Goal: Information Seeking & Learning: Learn about a topic

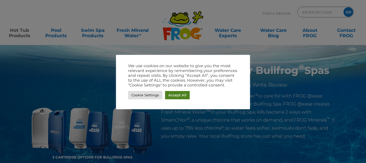
click at [172, 95] on link "Accept All" at bounding box center [177, 95] width 25 height 8
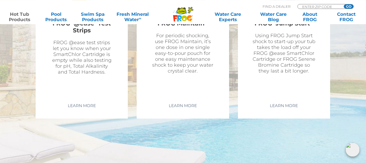
scroll to position [1858, 0]
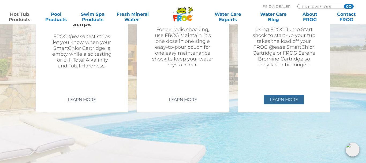
click at [300, 102] on link "Learn More" at bounding box center [284, 100] width 40 height 10
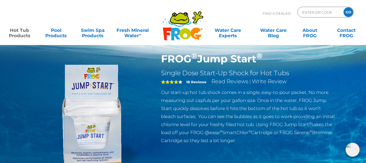
scroll to position [27, 0]
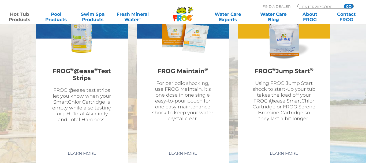
scroll to position [1803, 0]
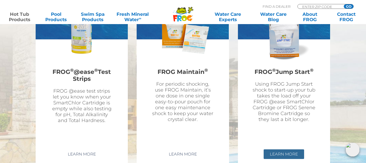
click at [286, 152] on link "Learn More" at bounding box center [284, 154] width 40 height 10
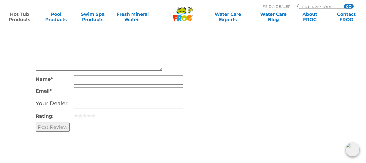
scroll to position [1284, 0]
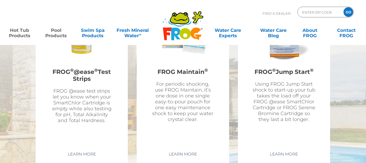
scroll to position [1803, 0]
click at [53, 33] on link "Pool Products" at bounding box center [56, 30] width 28 height 11
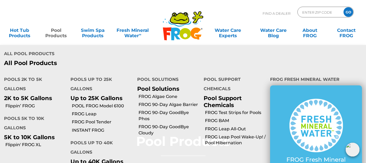
click at [25, 95] on p "2K to 5K Gallons" at bounding box center [33, 98] width 58 height 7
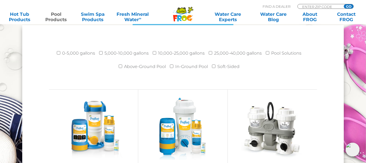
scroll to position [710, 0]
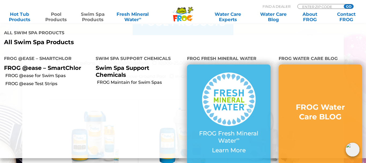
click at [87, 17] on link "Swim Spa Products" at bounding box center [92, 17] width 28 height 11
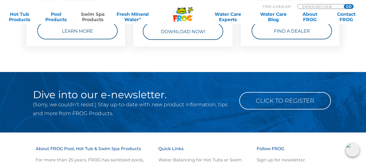
scroll to position [902, 0]
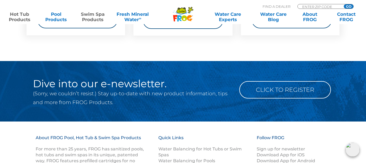
click at [16, 16] on link "Hot Tub Products" at bounding box center [19, 17] width 28 height 11
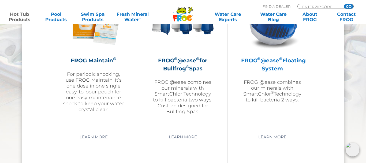
scroll to position [656, 0]
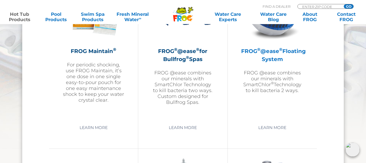
click at [279, 89] on p "FROG @ease combines our minerals with SmartChlor ® Technology to kill bacteria …" at bounding box center [272, 82] width 62 height 24
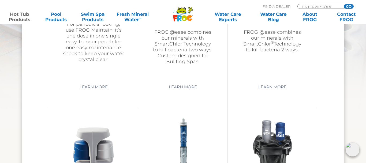
scroll to position [738, 0]
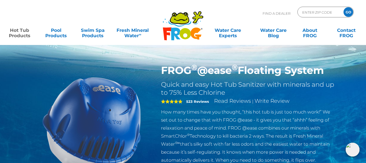
drag, startPoint x: 163, startPoint y: 68, endPoint x: 289, endPoint y: 67, distance: 126.2
click at [336, 71] on div "FROG ® @ease ® Floating System Quick and easy Hot Tub Sanitizer with minerals a…" at bounding box center [248, 115] width 183 height 103
copy h1 "FROG ® @ease ® Floating System"
